Goal: Use online tool/utility

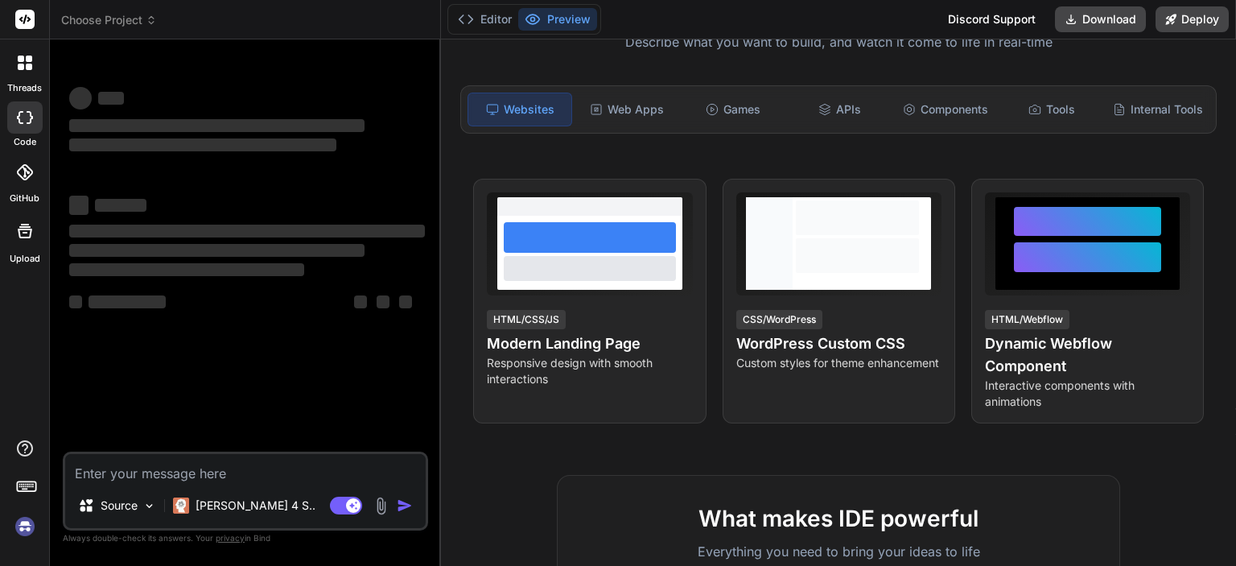
scroll to position [161, 0]
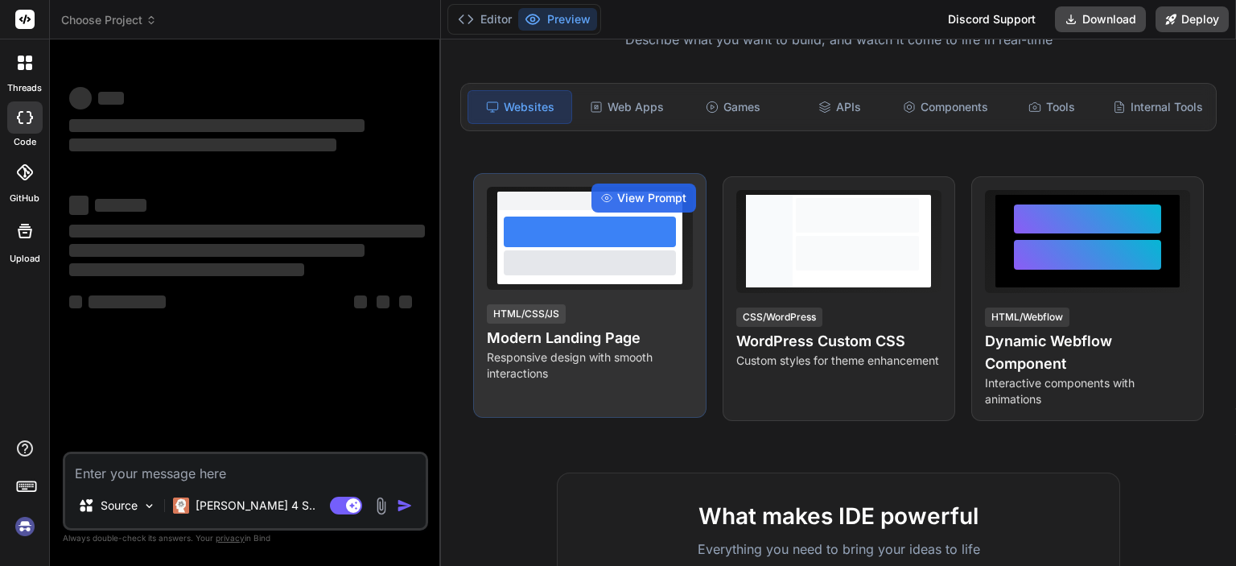
type textarea "x"
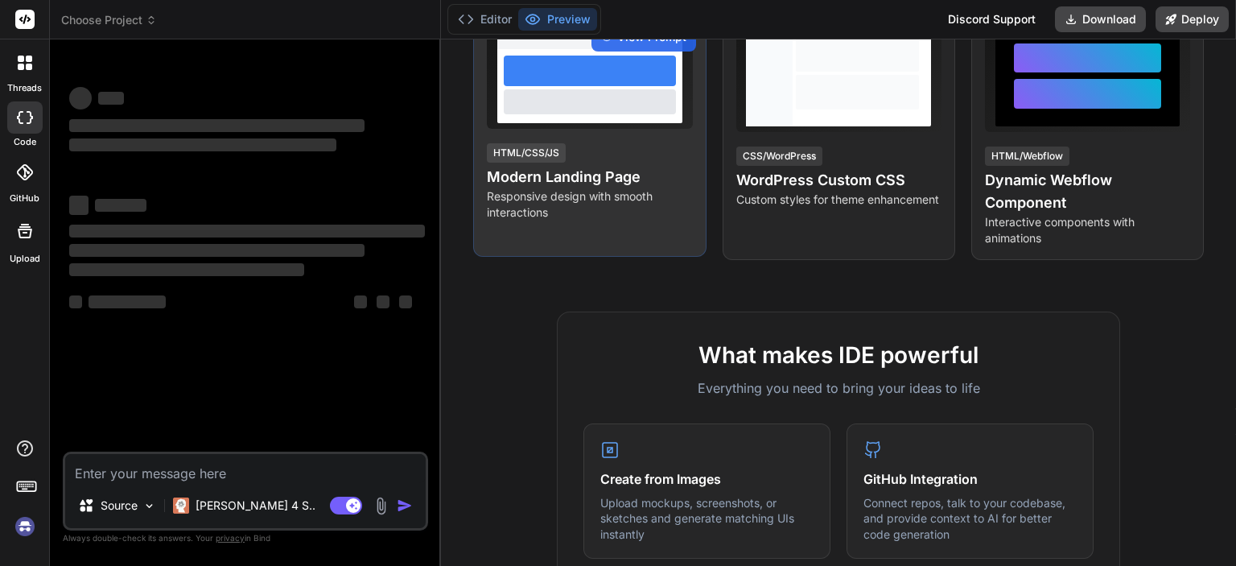
scroll to position [0, 0]
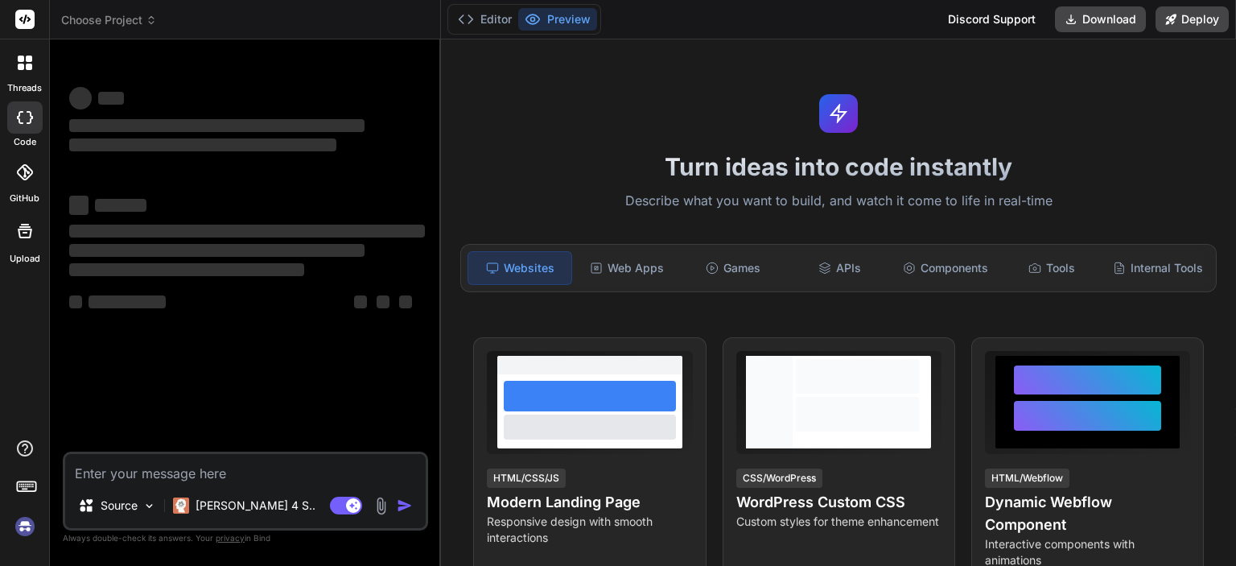
click at [133, 20] on span "Choose Project" at bounding box center [109, 20] width 96 height 16
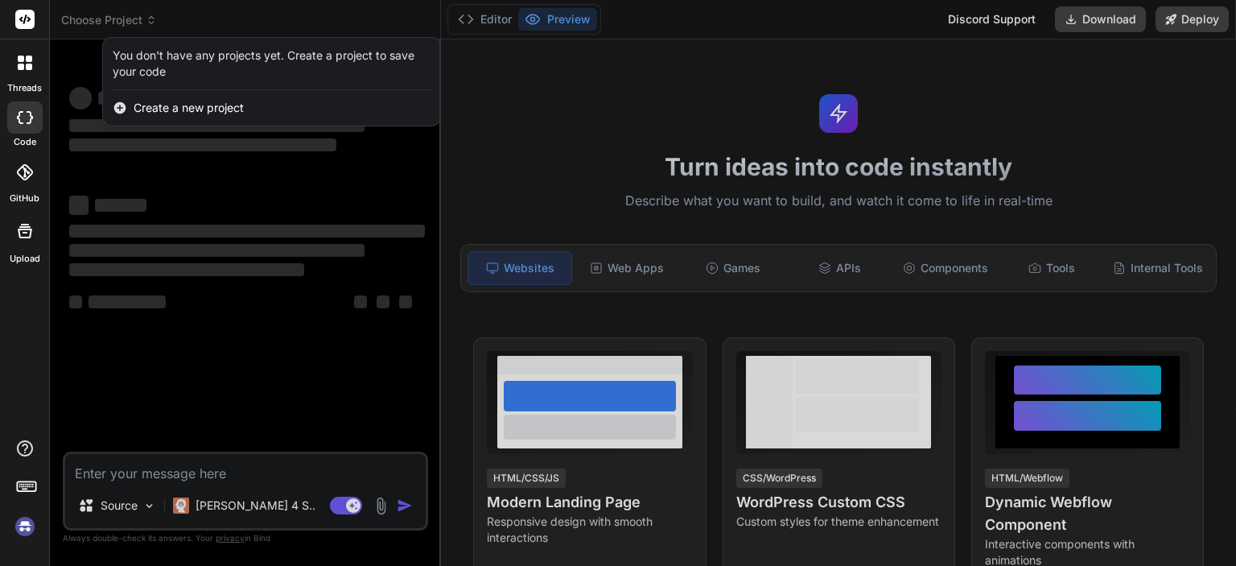
click at [351, 19] on div at bounding box center [618, 283] width 1236 height 566
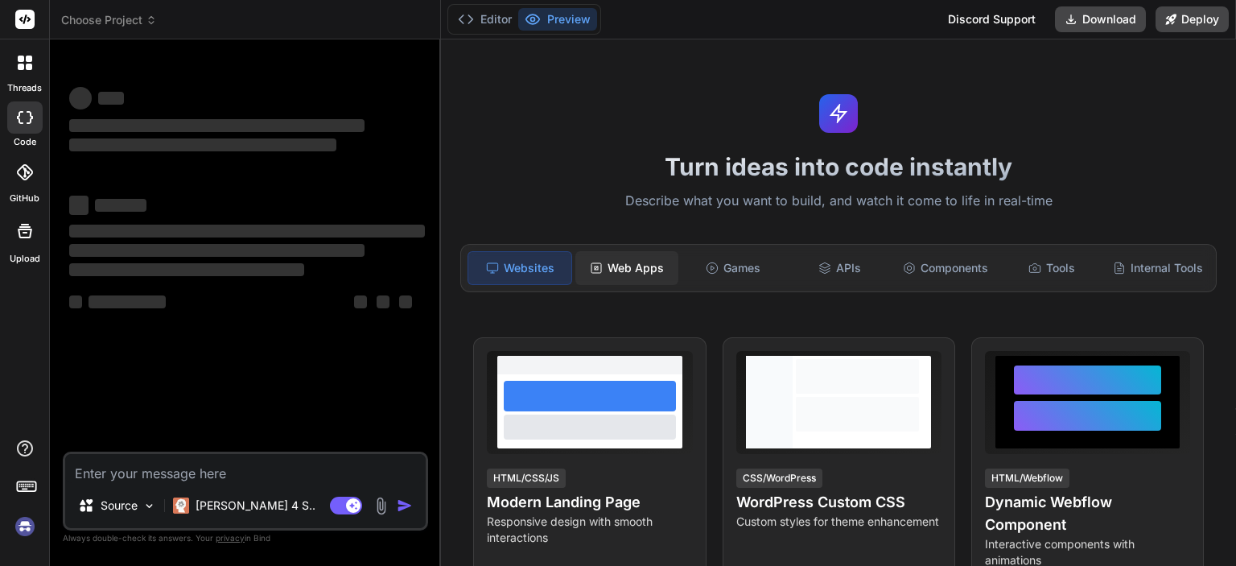
click at [645, 262] on div "Web Apps" at bounding box center [626, 268] width 103 height 34
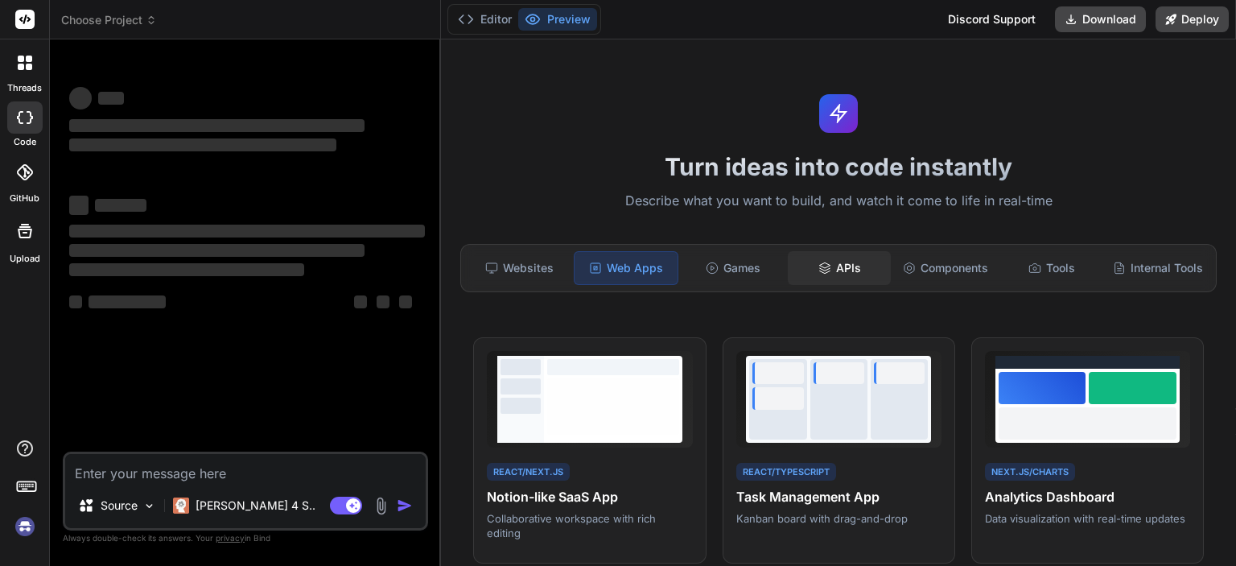
click at [858, 266] on div "APIs" at bounding box center [839, 268] width 103 height 34
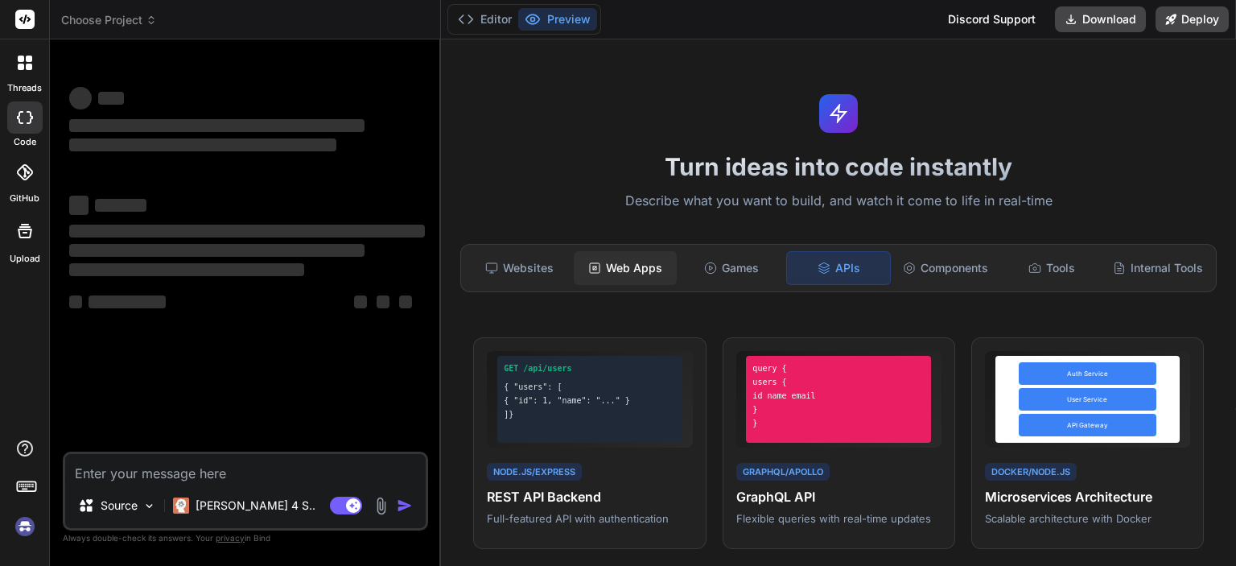
click at [635, 263] on div "Web Apps" at bounding box center [625, 268] width 103 height 34
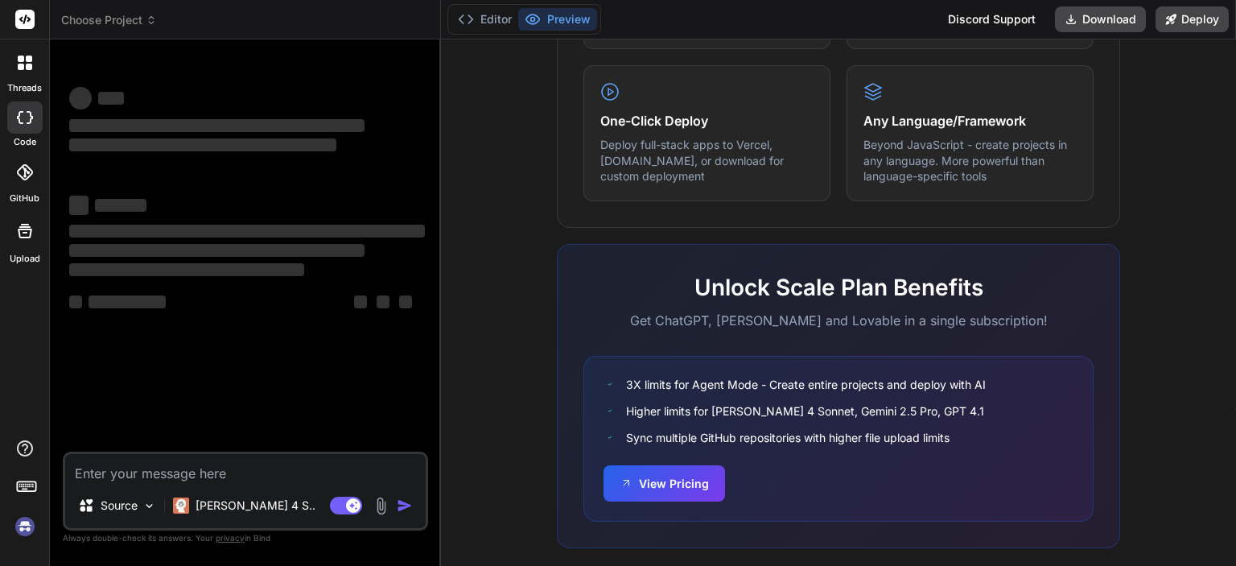
scroll to position [998, 0]
